Goal: Information Seeking & Learning: Learn about a topic

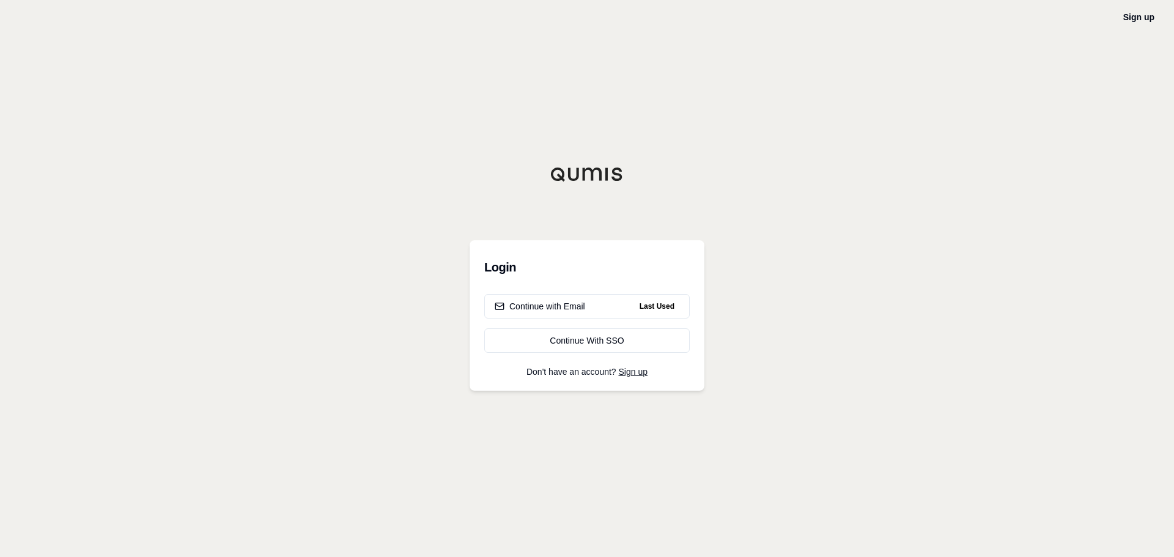
click at [570, 293] on div "Login Continue with Email Last Used Continue With SSO Don't have an account? Si…" at bounding box center [586, 315] width 235 height 150
click at [579, 311] on div "Continue with Email" at bounding box center [539, 306] width 90 height 12
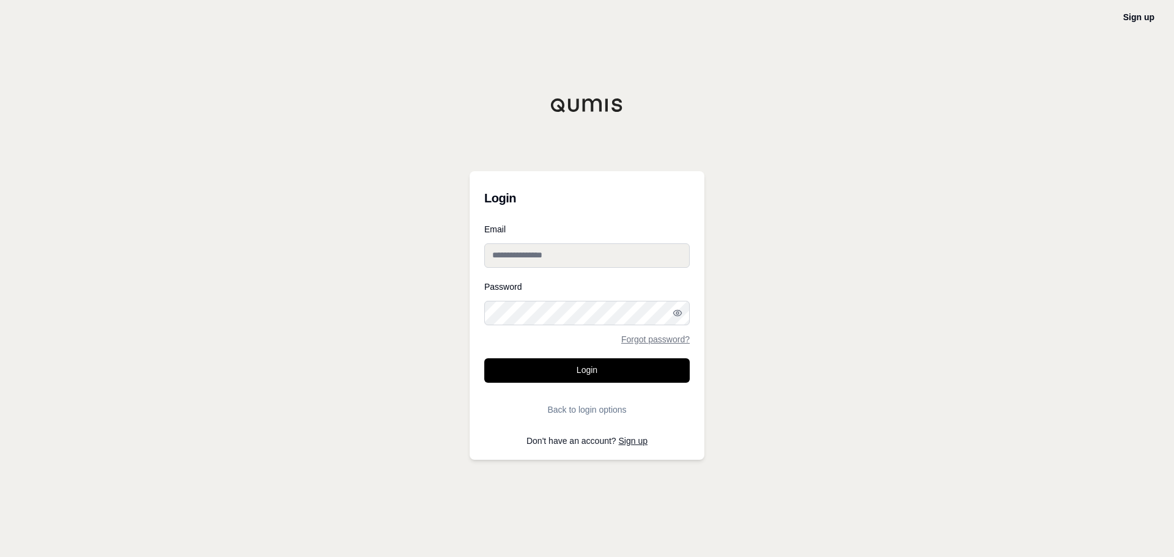
click at [570, 257] on input "Email" at bounding box center [586, 255] width 205 height 24
type input "**********"
click at [518, 302] on div "Password Forgot password?" at bounding box center [586, 312] width 205 height 61
click at [627, 377] on button "Login" at bounding box center [586, 370] width 205 height 24
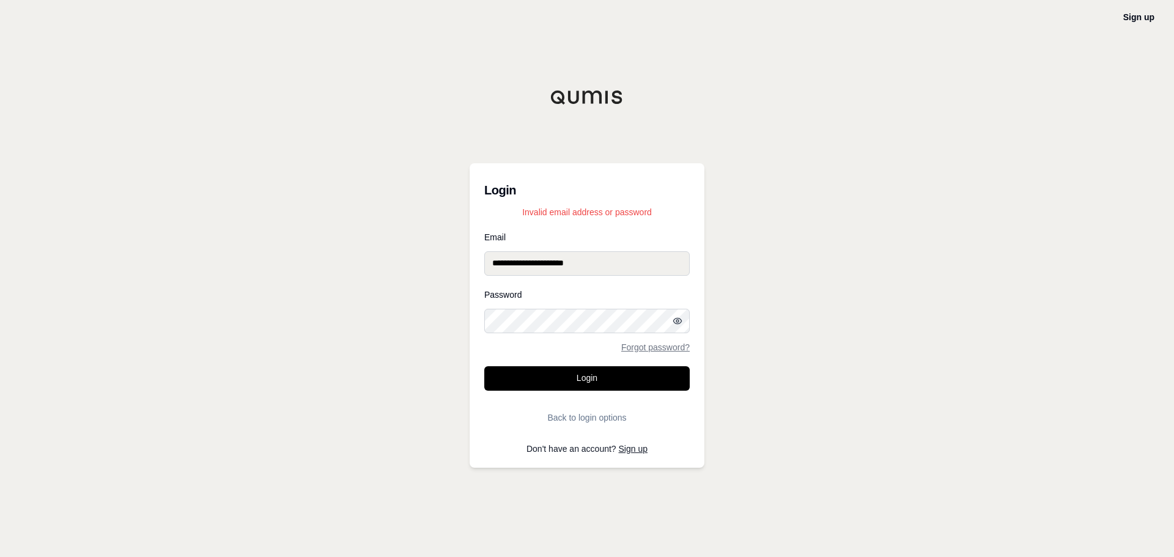
click at [679, 324] on icon "button" at bounding box center [677, 321] width 10 height 10
click at [604, 387] on button "Login" at bounding box center [586, 378] width 205 height 24
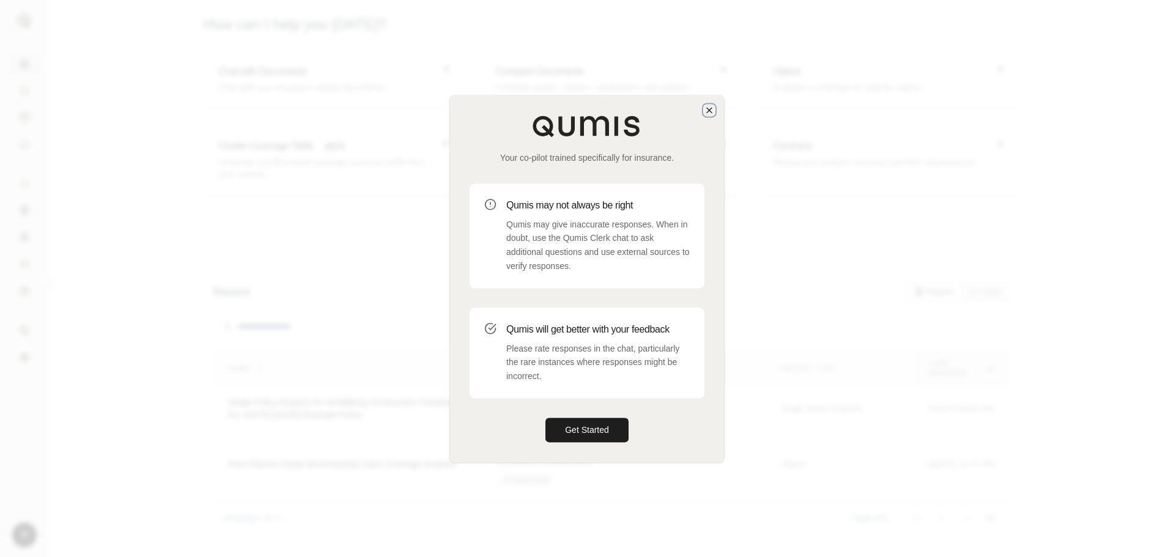
click at [711, 112] on icon "button" at bounding box center [709, 110] width 5 height 5
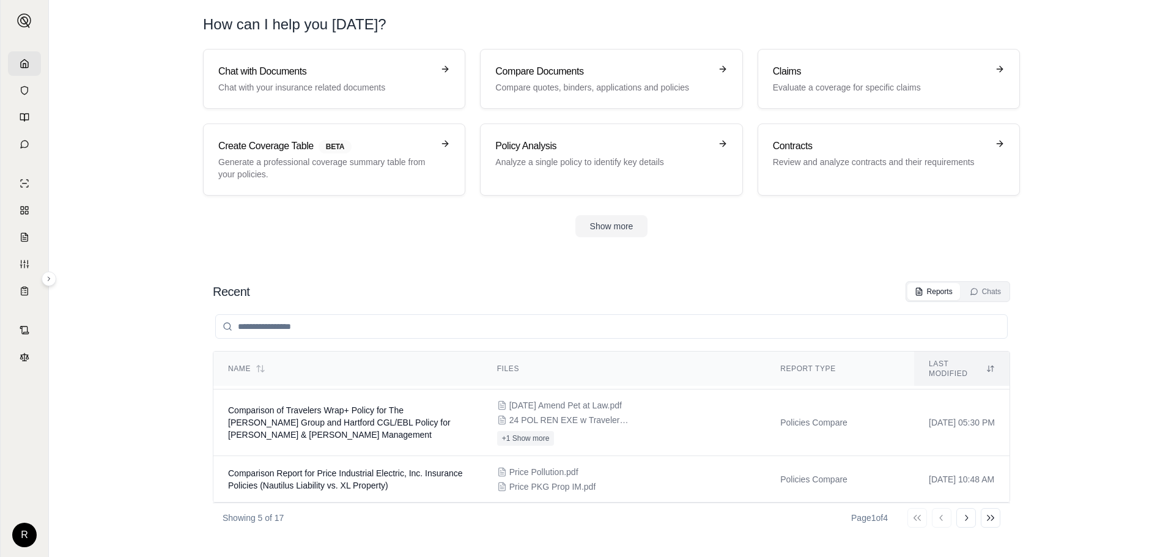
scroll to position [166, 0]
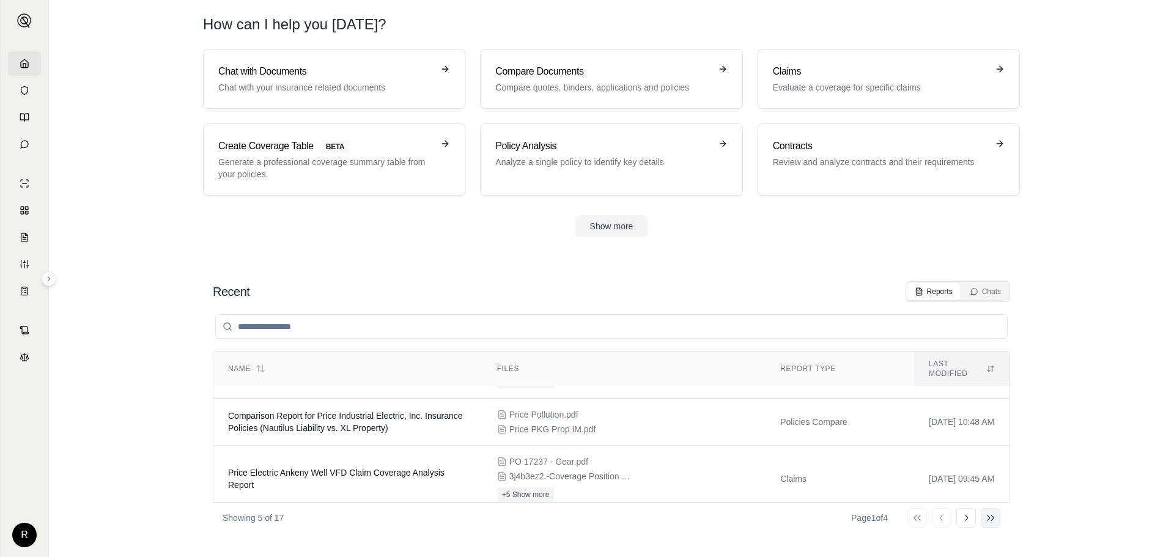
click at [987, 514] on icon at bounding box center [990, 518] width 10 height 10
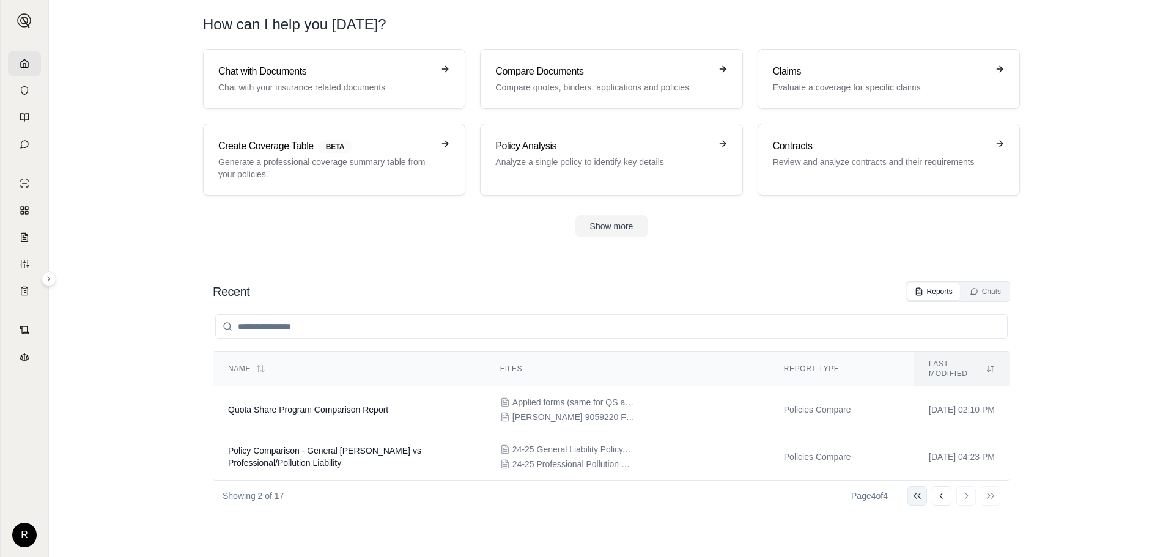
click at [916, 493] on icon at bounding box center [916, 496] width 7 height 6
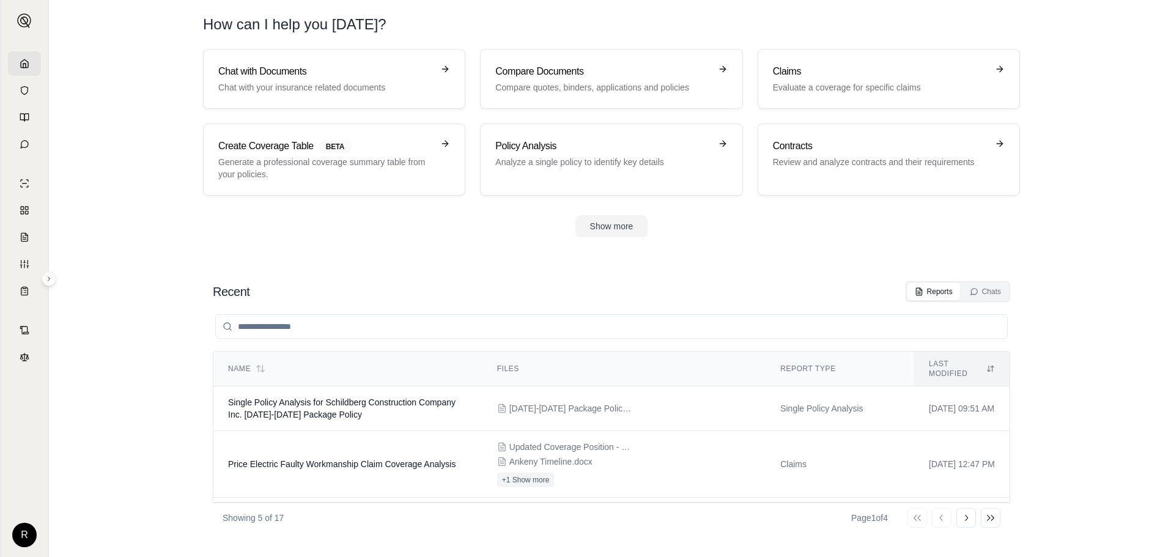
click at [828, 334] on input "search" at bounding box center [611, 326] width 792 height 24
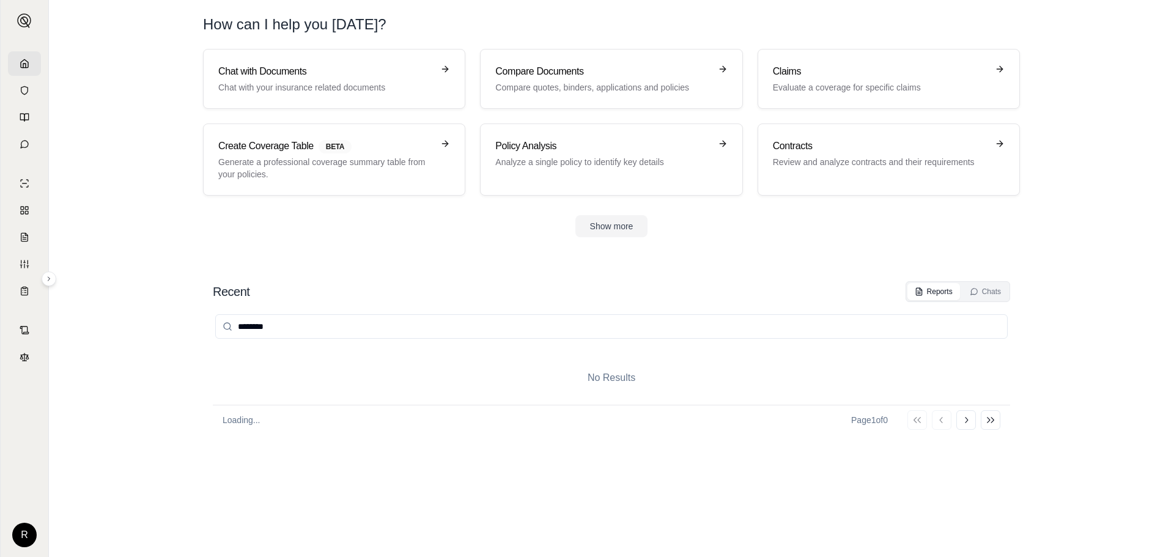
type input "********"
drag, startPoint x: 287, startPoint y: 328, endPoint x: 0, endPoint y: 260, distance: 295.2
click at [0, 260] on div "R How can I help you [DATE]? Chat with Documents Chat with your insurance relat…" at bounding box center [587, 278] width 1174 height 557
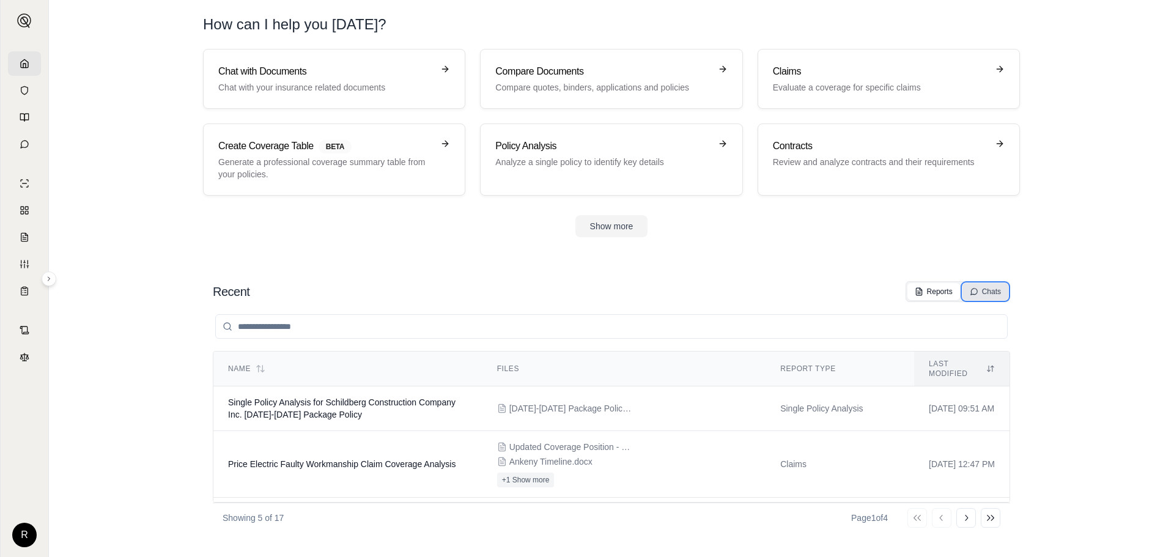
click at [987, 289] on div "Chats" at bounding box center [984, 292] width 31 height 10
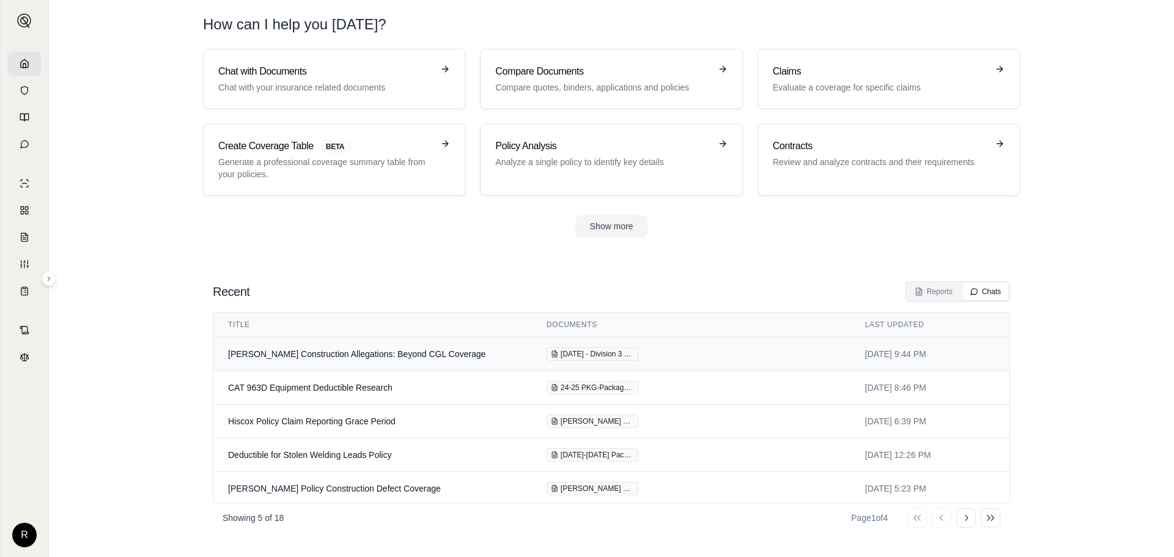
click at [421, 353] on td "[PERSON_NAME] Construction Allegations: Beyond CGL Coverage" at bounding box center [372, 354] width 318 height 34
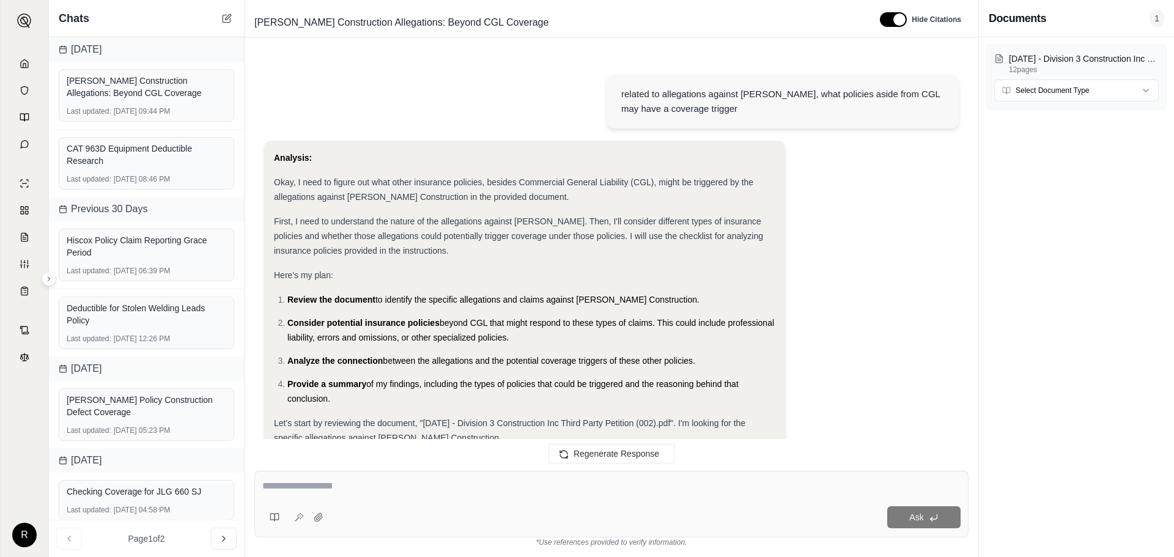
scroll to position [2083, 0]
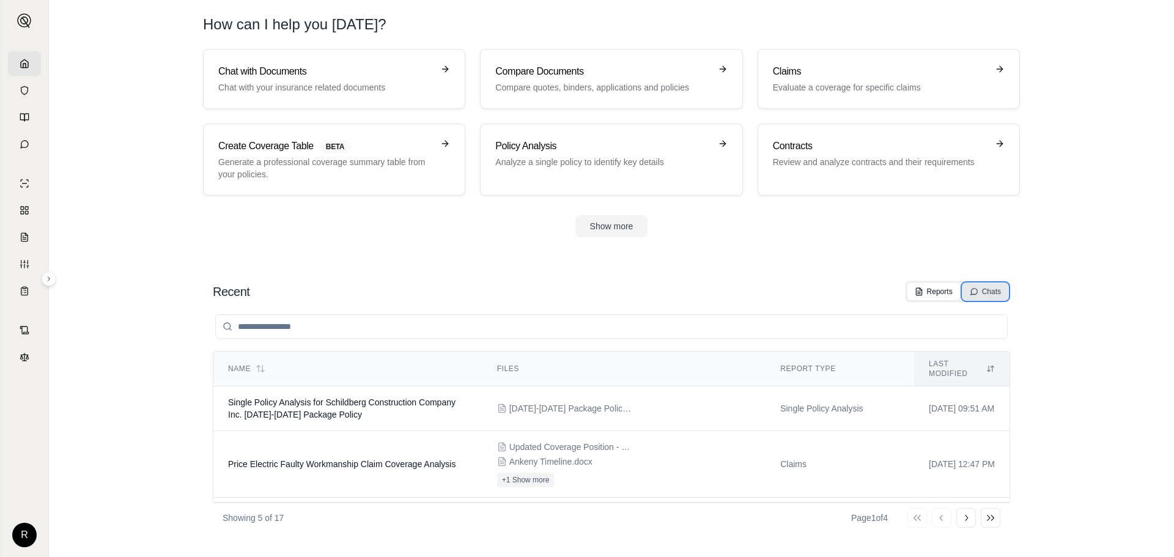
click at [992, 293] on div "Chats" at bounding box center [984, 292] width 31 height 10
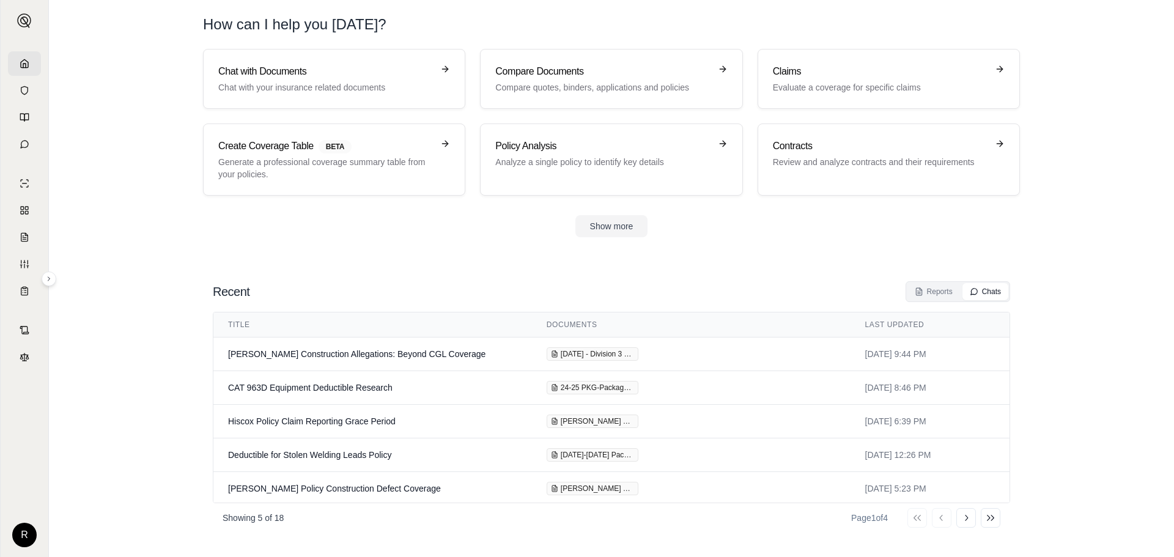
drag, startPoint x: 1009, startPoint y: 337, endPoint x: 1001, endPoint y: 385, distance: 48.4
click at [1001, 385] on div "Title Documents Last Updated [PERSON_NAME] Construction Allegations: Beyond CGL…" at bounding box center [611, 407] width 797 height 191
click at [987, 521] on icon at bounding box center [990, 518] width 10 height 10
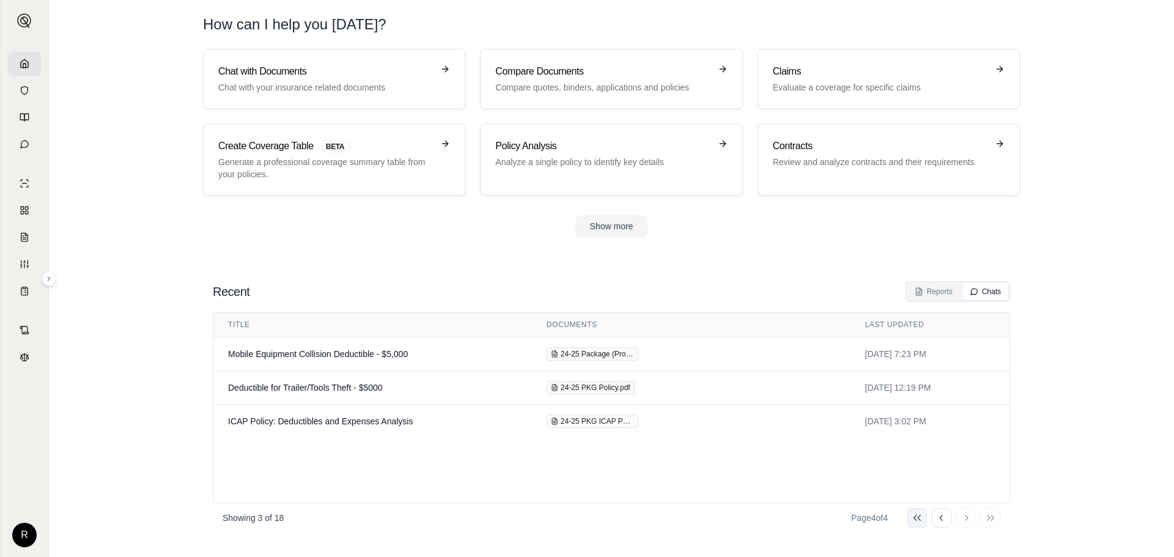
click at [915, 515] on icon at bounding box center [917, 518] width 10 height 10
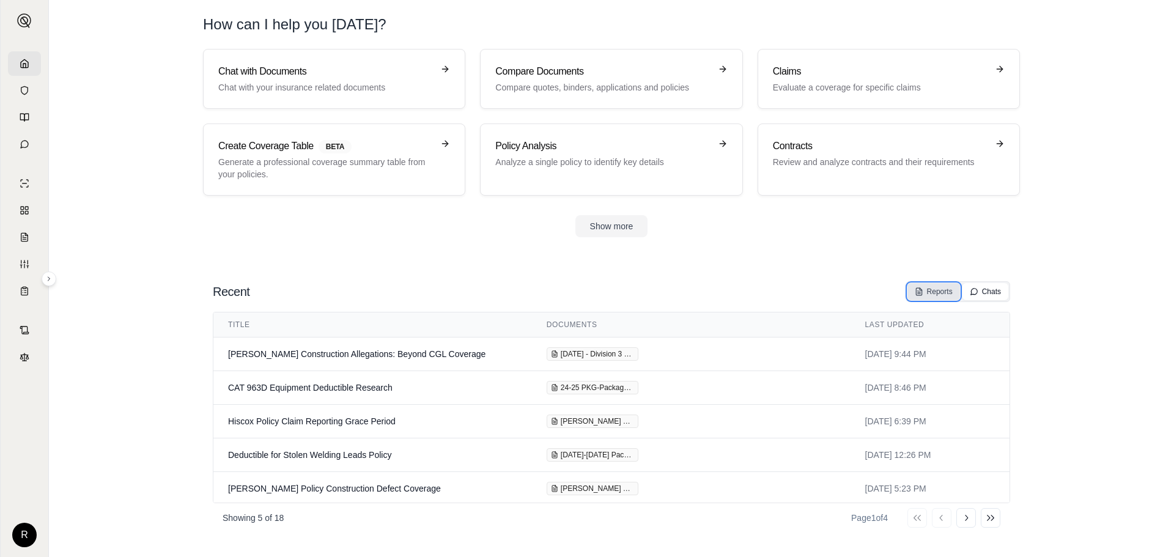
click at [942, 292] on div "Reports" at bounding box center [933, 292] width 38 height 10
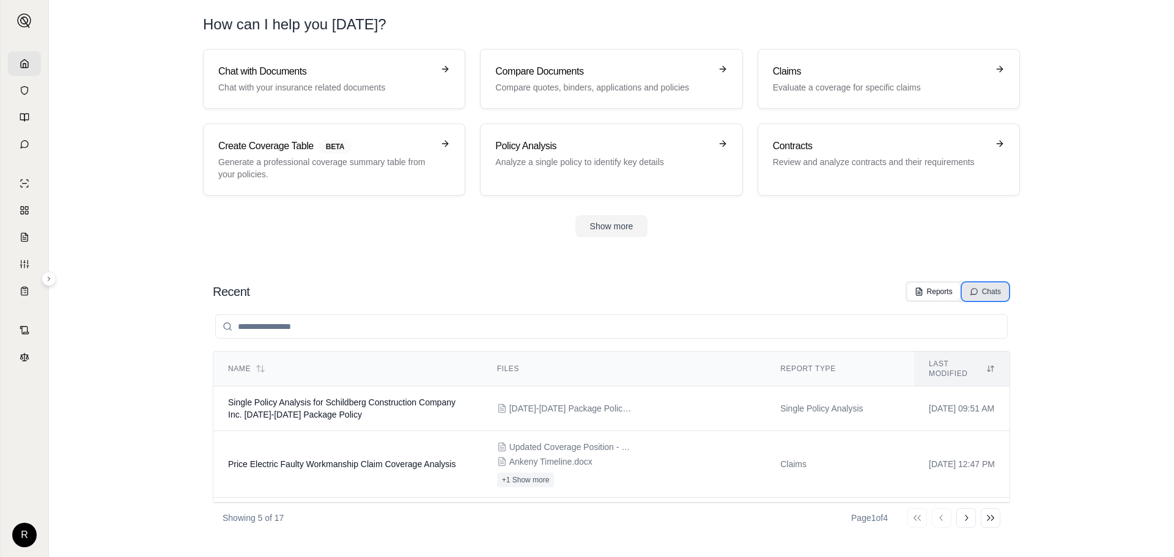
click at [972, 292] on icon at bounding box center [973, 291] width 9 height 9
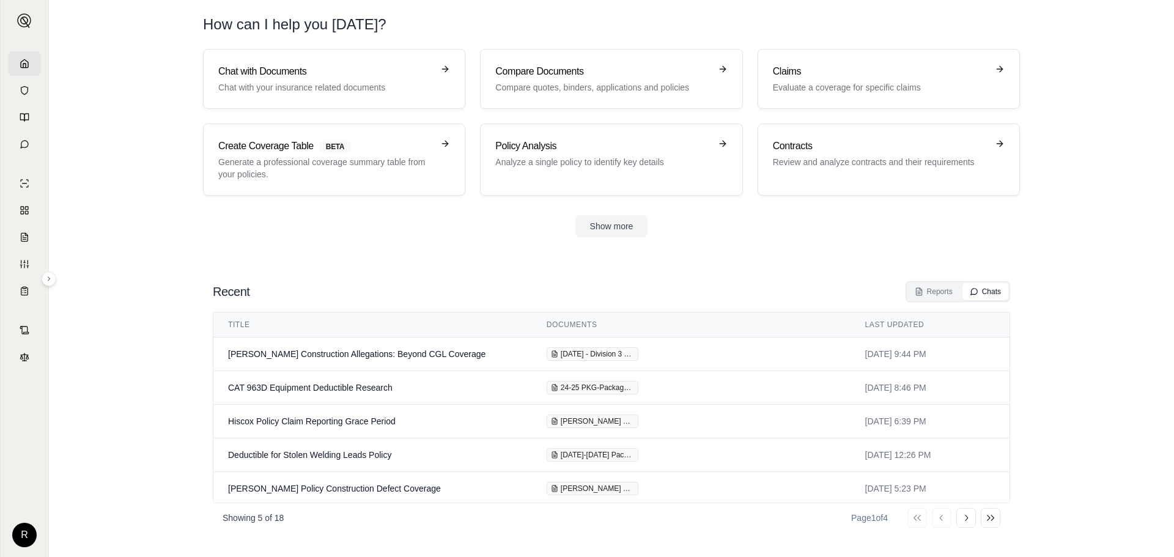
click at [177, 237] on section "Chat with Documents Chat with your insurance related documents Compare Document…" at bounding box center [611, 153] width 1115 height 208
click at [932, 289] on div "Reports" at bounding box center [933, 292] width 38 height 10
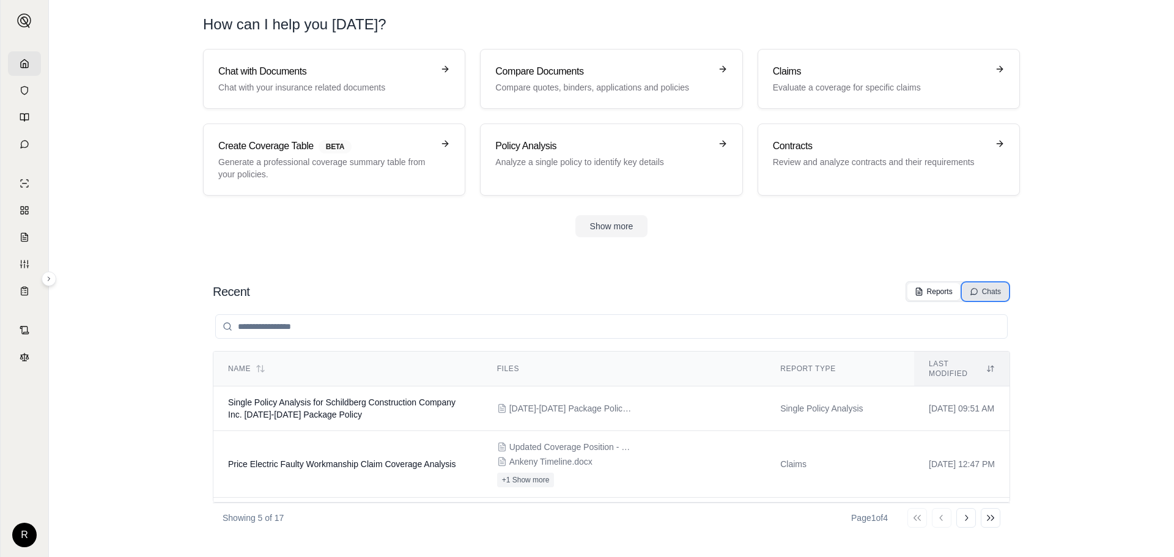
click at [985, 293] on div "Chats" at bounding box center [984, 292] width 31 height 10
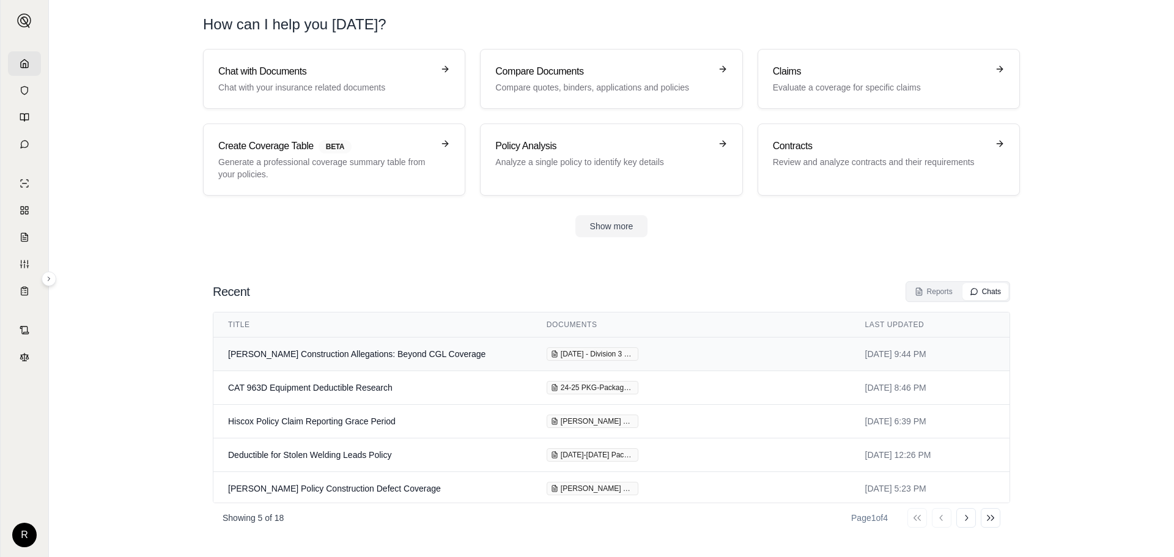
click at [339, 356] on td "[PERSON_NAME] Construction Allegations: Beyond CGL Coverage" at bounding box center [372, 354] width 318 height 34
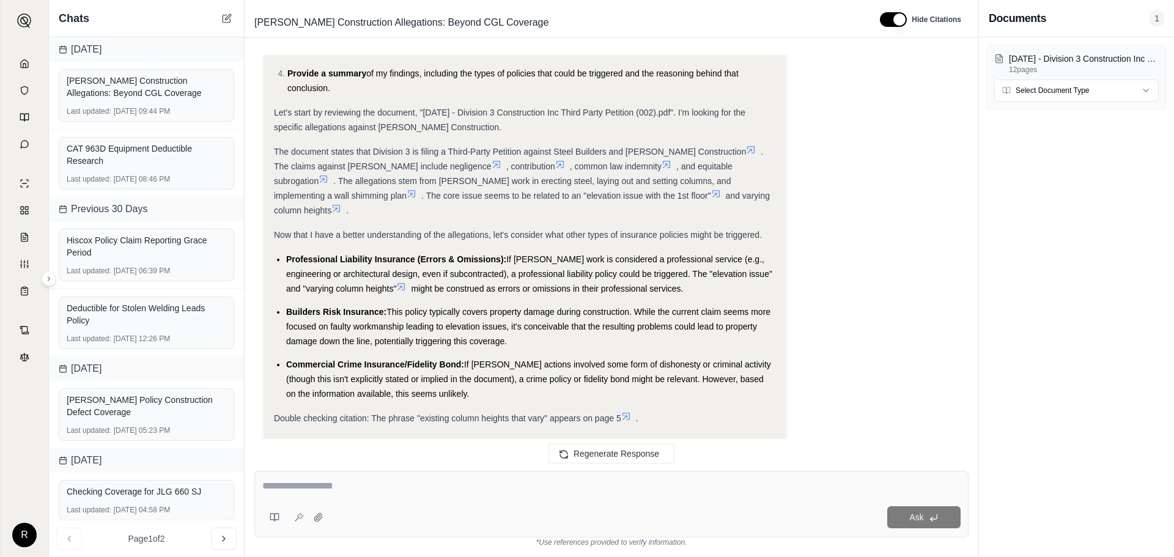
scroll to position [433, 0]
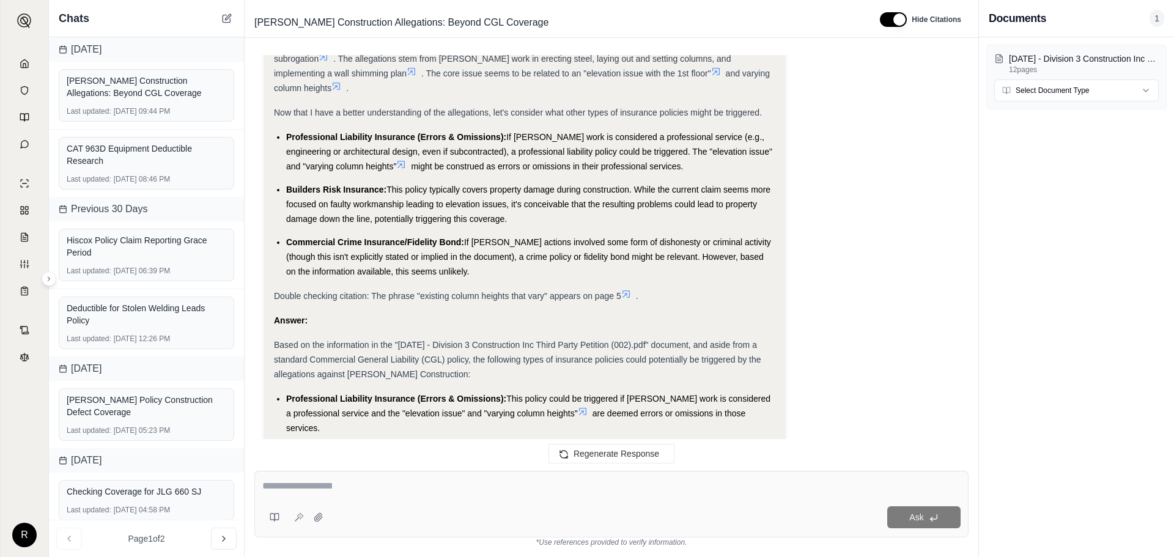
click at [380, 493] on textarea at bounding box center [611, 486] width 698 height 15
type textarea "**********"
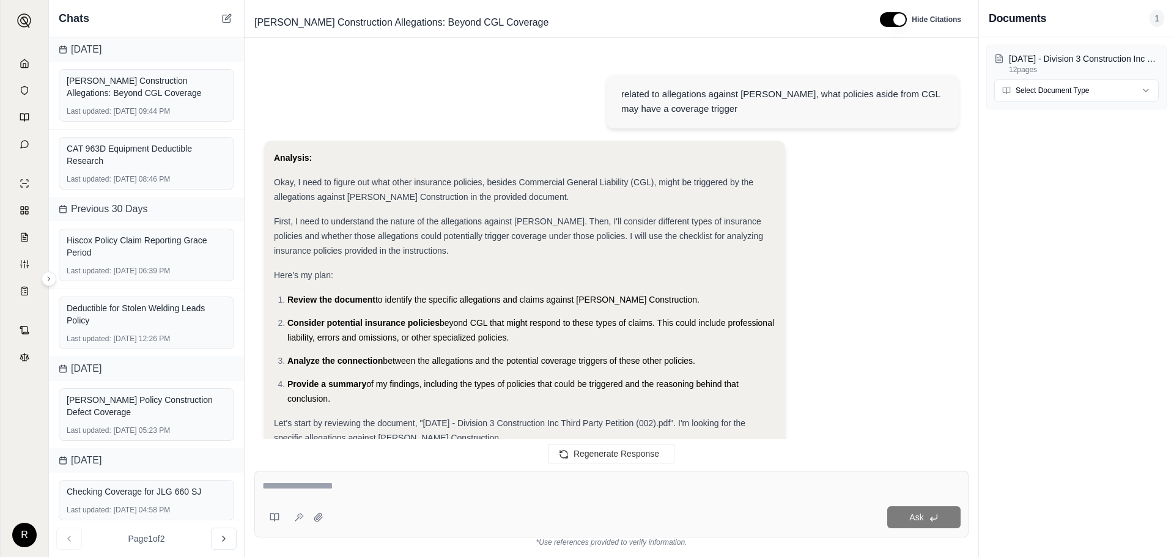
scroll to position [2831, 0]
